Goal: Information Seeking & Learning: Learn about a topic

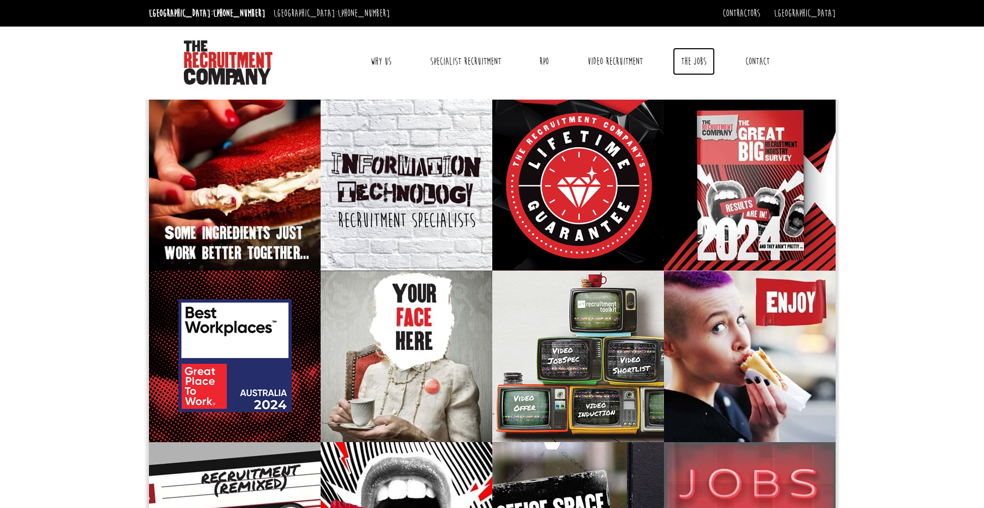
click at [692, 60] on link "The Jobs" at bounding box center [694, 62] width 42 height 28
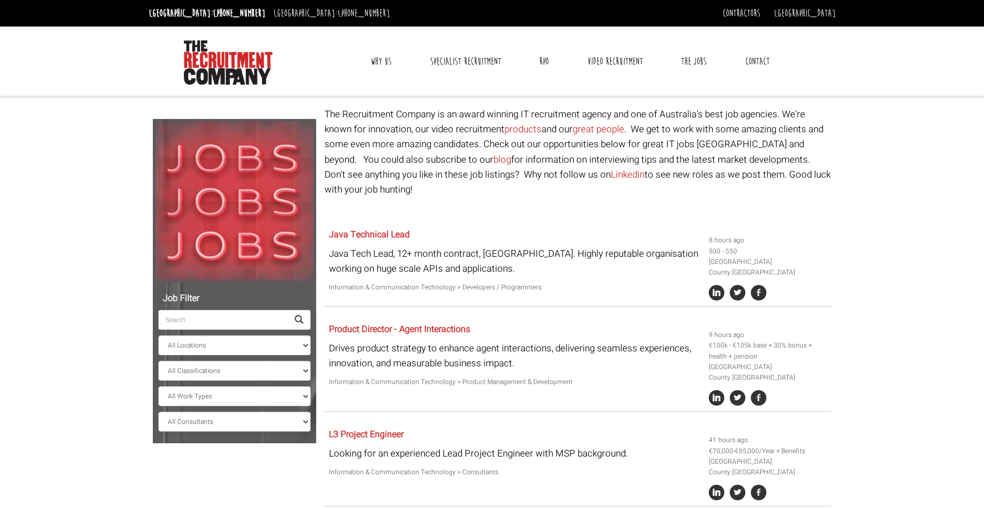
click at [208, 319] on input "search" at bounding box center [223, 320] width 130 height 20
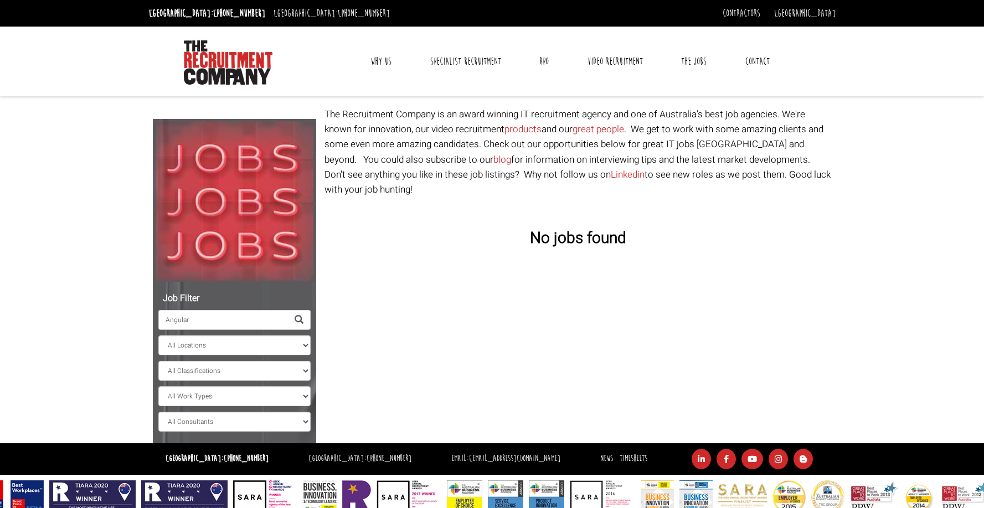
drag, startPoint x: 201, startPoint y: 322, endPoint x: 43, endPoint y: 303, distance: 158.8
click at [43, 303] on body "[GEOGRAPHIC_DATA]: [PHONE_NUMBER] [GEOGRAPHIC_DATA]: [PHONE_NUMBER] Contractors…" at bounding box center [492, 257] width 984 height 514
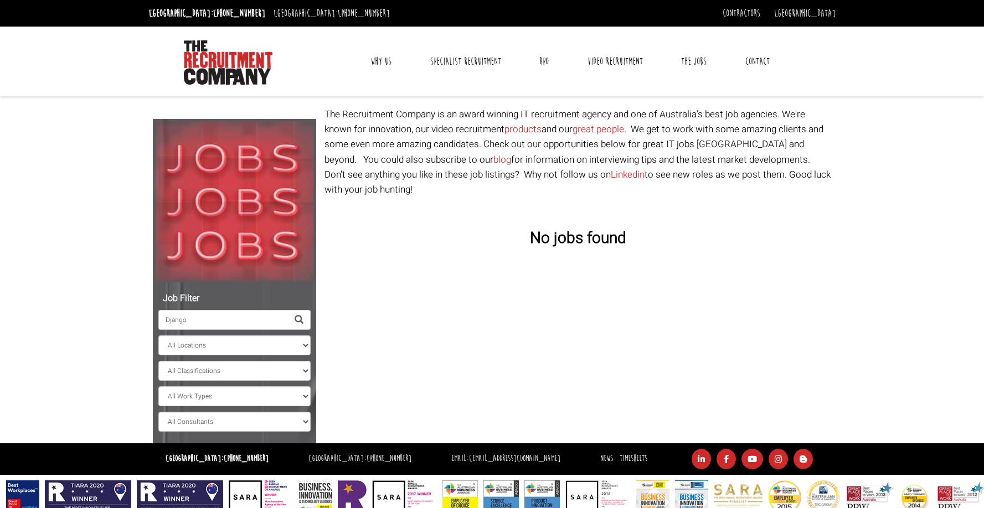
type input "Django"
